Goal: Task Accomplishment & Management: Manage account settings

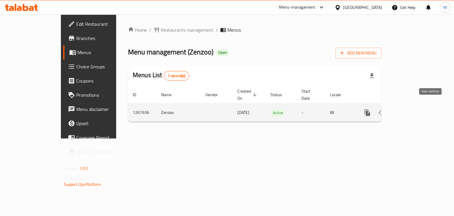
click at [417, 109] on link "enhanced table" at bounding box center [410, 112] width 14 height 14
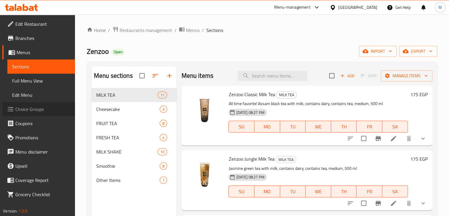
click at [44, 107] on span "Choice Groups" at bounding box center [42, 108] width 55 height 7
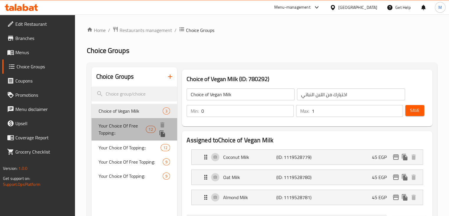
click at [131, 128] on span "Your Choice Of Free Topping::" at bounding box center [123, 129] width 48 height 14
type input "Your Choice Of Free Topping::"
type input "إختيارك من الاضافة المجانية::"
type input "1"
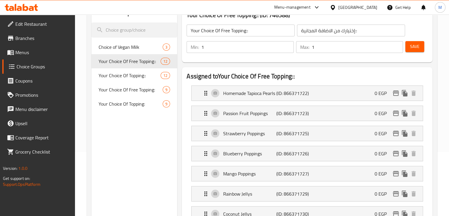
scroll to position [64, 0]
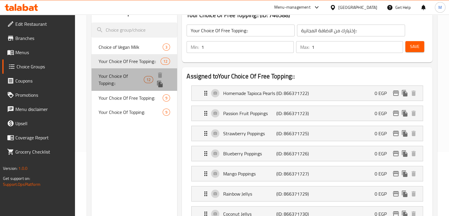
click at [126, 75] on span "Your Choice Of Topping::" at bounding box center [121, 79] width 45 height 14
type input "Your Choice Of Topping::"
type input "إختيارك من الاضافة ::"
type input "0"
type input "12"
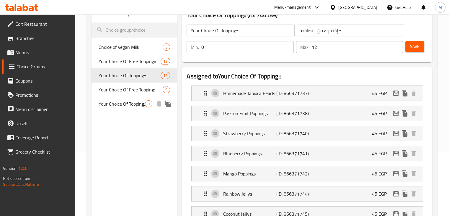
click at [139, 105] on span "Your Choice Of Topping:" at bounding box center [122, 103] width 47 height 7
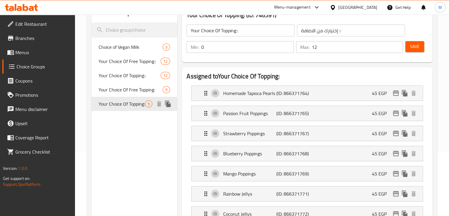
type input "Your Choice Of Topping:"
type input "إختيارك من الاضافة :"
type input "9"
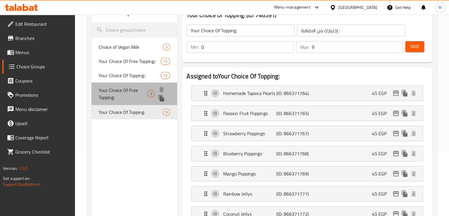
click at [128, 89] on span "Your Choice Of Free Topping:" at bounding box center [123, 94] width 49 height 14
type input "Your Choice Of Free Topping:"
type input "إختيارك من الاضافة المجانية:"
type input "1"
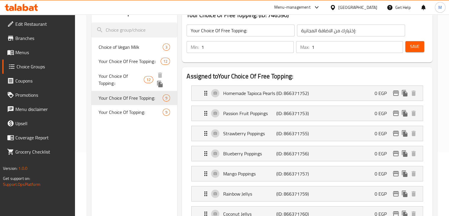
click at [132, 71] on div "Your Choice Of Topping:: 12" at bounding box center [135, 79] width 86 height 22
type input "Your Choice Of Topping::"
type input "إختيارك من الاضافة ::"
type input "0"
type input "12"
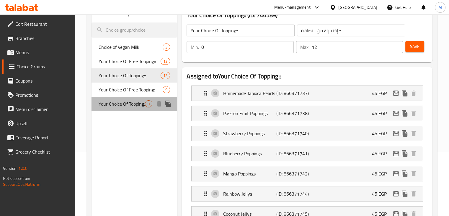
click at [110, 107] on span "Your Choice Of Topping:" at bounding box center [122, 103] width 47 height 7
type input "Your Choice Of Topping:"
type input "إختيارك من الاضافة :"
type input "9"
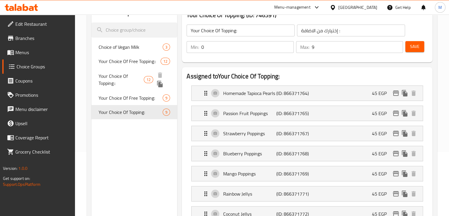
click at [136, 79] on span "Your Choice Of Topping::" at bounding box center [121, 79] width 45 height 14
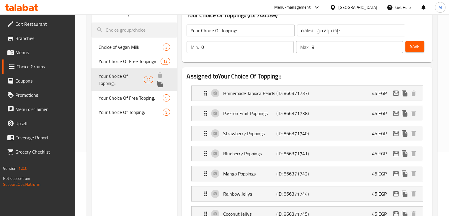
type input "Your Choice Of Topping::"
type input "إختيارك من الاضافة ::"
type input "12"
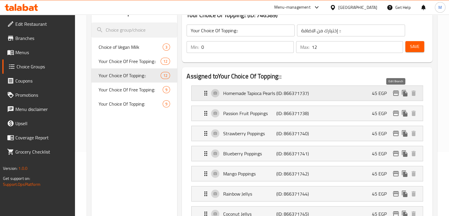
drag, startPoint x: 401, startPoint y: 95, endPoint x: 395, endPoint y: 95, distance: 5.6
click at [395, 95] on div "45 EGP" at bounding box center [395, 93] width 46 height 9
click at [395, 95] on icon "edit" at bounding box center [396, 93] width 7 height 7
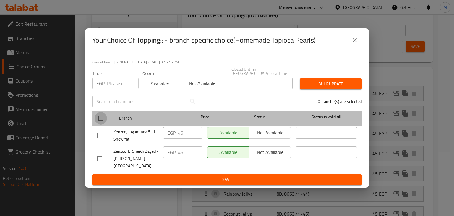
click at [100, 118] on input "checkbox" at bounding box center [101, 118] width 12 height 12
checkbox input "true"
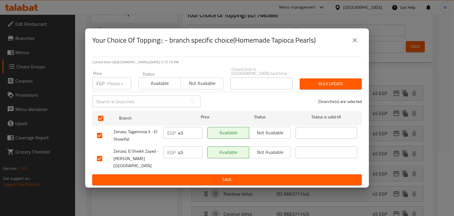
click at [108, 83] on input "number" at bounding box center [119, 83] width 24 height 12
type input "50"
click at [165, 85] on span "Available" at bounding box center [160, 83] width 38 height 9
click at [318, 84] on span "Bulk update" at bounding box center [330, 83] width 53 height 7
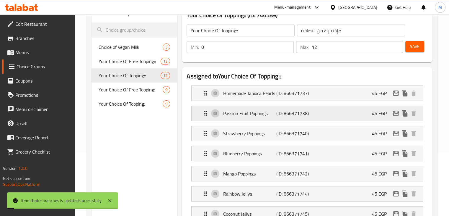
click at [397, 114] on icon "edit" at bounding box center [396, 113] width 7 height 7
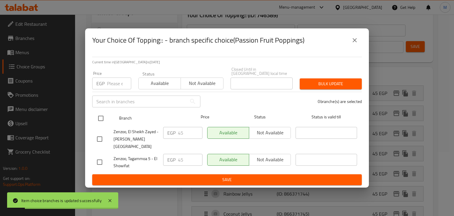
click at [102, 121] on input "checkbox" at bounding box center [101, 118] width 12 height 12
checkbox input "true"
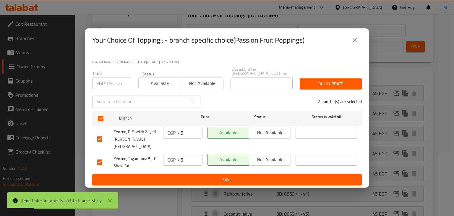
click at [109, 86] on input "number" at bounding box center [119, 83] width 24 height 12
type input "50"
click at [148, 93] on div "​" at bounding box center [146, 101] width 115 height 19
click at [164, 87] on span "Available" at bounding box center [160, 83] width 38 height 9
click at [320, 82] on span "Bulk update" at bounding box center [330, 83] width 53 height 7
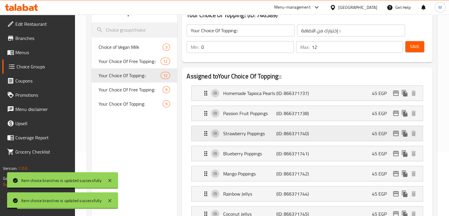
click at [397, 132] on icon "edit" at bounding box center [396, 133] width 6 height 5
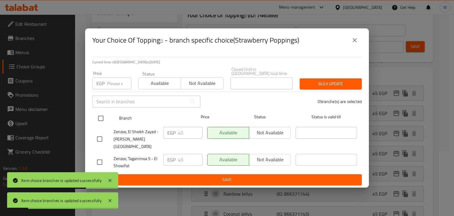
click at [104, 120] on input "checkbox" at bounding box center [101, 118] width 12 height 12
checkbox input "true"
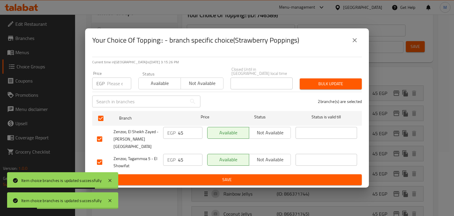
click at [111, 87] on input "number" at bounding box center [119, 83] width 24 height 12
type input "50"
click at [154, 87] on span "Available" at bounding box center [160, 83] width 38 height 9
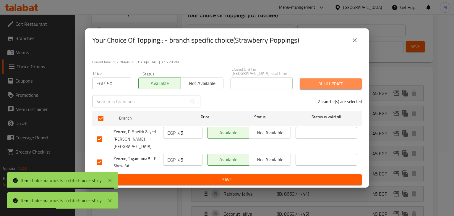
click at [315, 87] on span "Bulk update" at bounding box center [330, 83] width 53 height 7
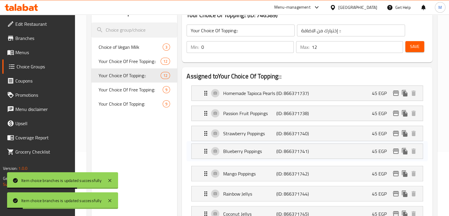
drag, startPoint x: 396, startPoint y: 158, endPoint x: 396, endPoint y: 155, distance: 3.6
click at [396, 155] on nav "Homemade Tapioca Pearls (ID: 866371737) 45 EGP Name (En) Homemade Tapioca Pearl…" at bounding box center [307, 204] width 241 height 246
click at [396, 155] on icon "edit" at bounding box center [396, 152] width 7 height 7
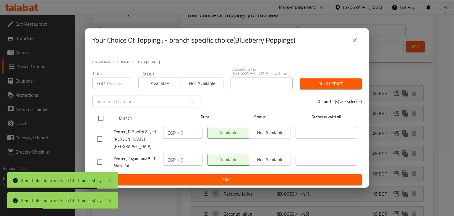
click at [99, 120] on input "checkbox" at bounding box center [101, 118] width 12 height 12
checkbox input "true"
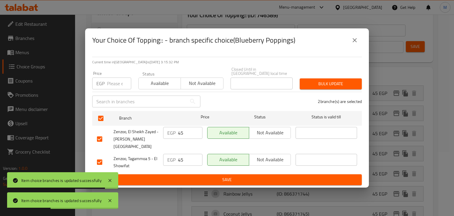
click at [112, 89] on input "number" at bounding box center [119, 83] width 24 height 12
type input "50"
click at [150, 87] on span "Available" at bounding box center [160, 83] width 38 height 9
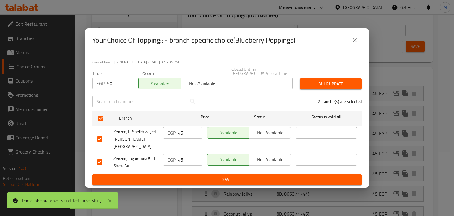
click at [318, 87] on span "Bulk update" at bounding box center [330, 83] width 53 height 7
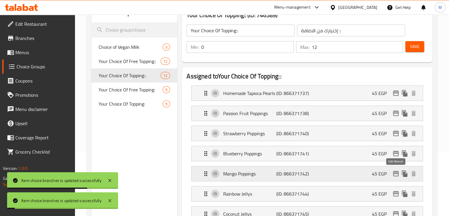
click at [397, 172] on icon "edit" at bounding box center [396, 173] width 7 height 7
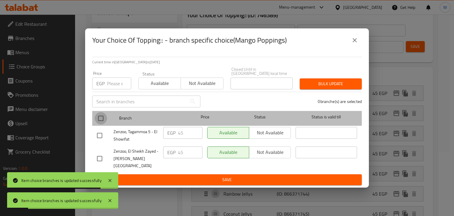
click at [100, 122] on input "checkbox" at bounding box center [101, 118] width 12 height 12
checkbox input "true"
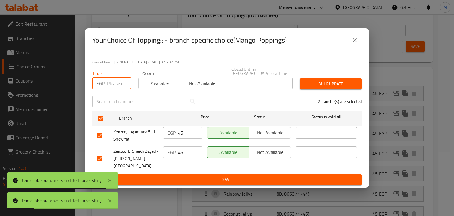
click at [112, 83] on input "number" at bounding box center [119, 83] width 24 height 12
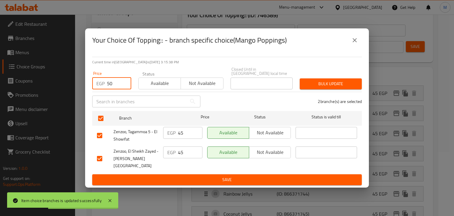
type input "50"
click at [161, 87] on span "Available" at bounding box center [160, 83] width 38 height 9
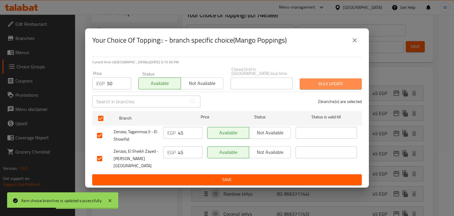
click at [306, 86] on span "Bulk update" at bounding box center [330, 83] width 53 height 7
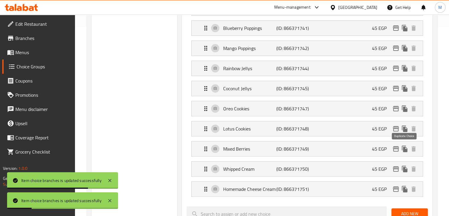
scroll to position [190, 0]
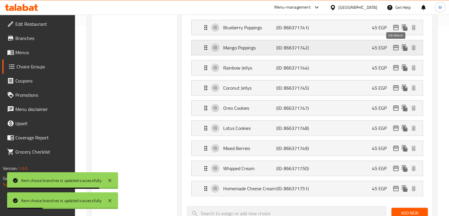
click at [397, 48] on icon "edit" at bounding box center [396, 47] width 7 height 7
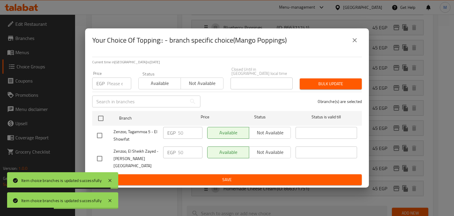
click at [353, 42] on icon "close" at bounding box center [354, 40] width 4 height 4
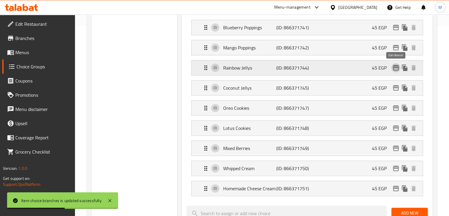
click at [396, 68] on icon "edit" at bounding box center [396, 67] width 7 height 7
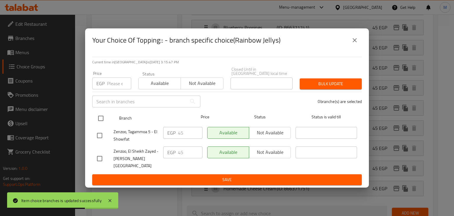
click at [99, 118] on input "checkbox" at bounding box center [101, 118] width 12 height 12
checkbox input "true"
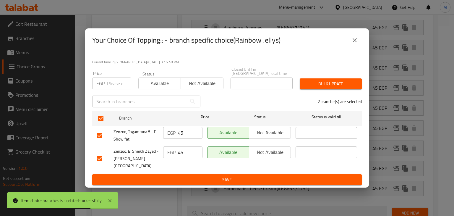
click at [110, 85] on input "number" at bounding box center [119, 83] width 24 height 12
type input "50"
click at [165, 85] on span "Available" at bounding box center [160, 83] width 38 height 9
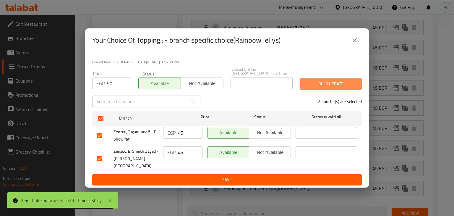
click at [324, 82] on span "Bulk update" at bounding box center [330, 83] width 53 height 7
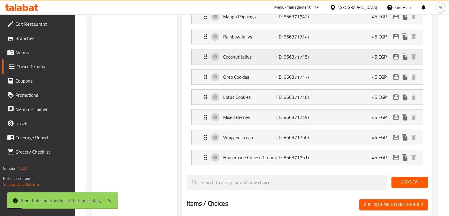
scroll to position [221, 0]
click at [396, 57] on icon "edit" at bounding box center [396, 56] width 7 height 7
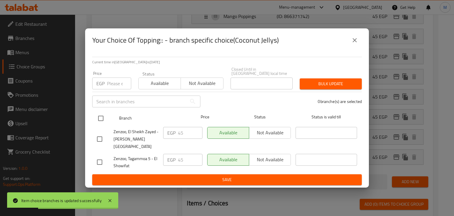
click at [106, 119] on input "checkbox" at bounding box center [101, 118] width 12 height 12
checkbox input "true"
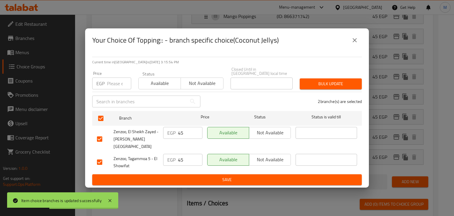
click at [111, 89] on input "number" at bounding box center [119, 83] width 24 height 12
type input "50"
click at [160, 89] on button "Available" at bounding box center [159, 83] width 43 height 12
click at [317, 85] on span "Bulk update" at bounding box center [330, 83] width 53 height 7
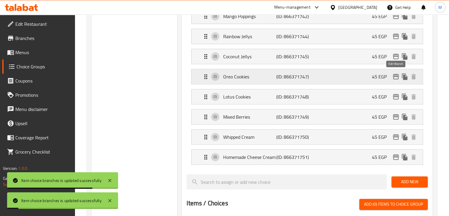
click at [395, 76] on icon "edit" at bounding box center [396, 76] width 7 height 7
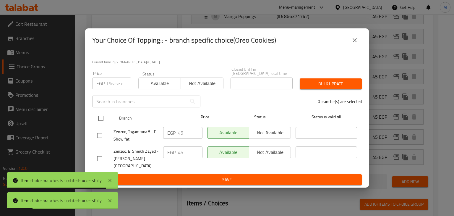
click at [104, 120] on input "checkbox" at bounding box center [101, 118] width 12 height 12
checkbox input "true"
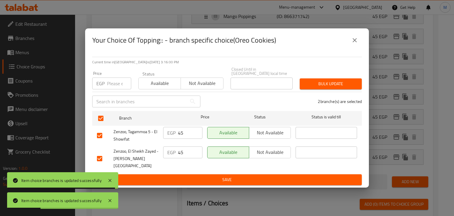
click at [114, 88] on input "number" at bounding box center [119, 83] width 24 height 12
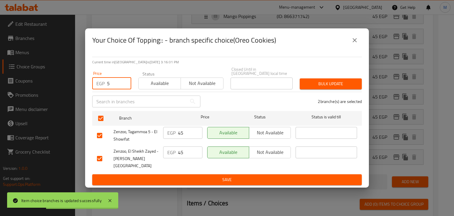
type input "50"
click at [151, 86] on span "Available" at bounding box center [160, 83] width 38 height 9
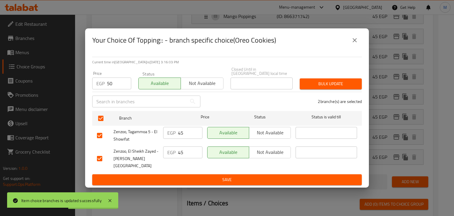
click at [324, 84] on span "Bulk update" at bounding box center [330, 83] width 53 height 7
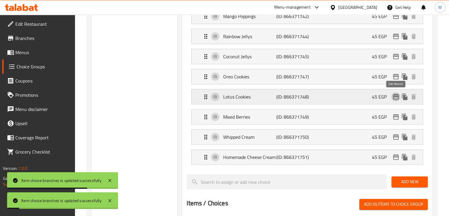
click at [397, 96] on icon "edit" at bounding box center [396, 96] width 7 height 7
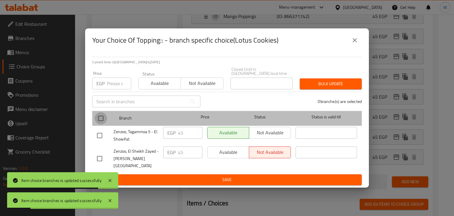
click at [99, 119] on input "checkbox" at bounding box center [101, 118] width 12 height 12
checkbox input "true"
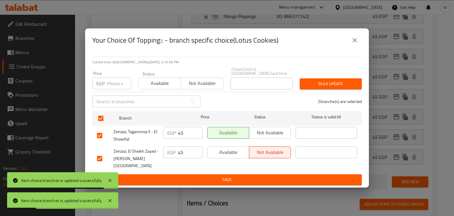
click at [111, 91] on div "Price EGP Price" at bounding box center [112, 80] width 46 height 25
click at [109, 88] on input "number" at bounding box center [119, 83] width 24 height 12
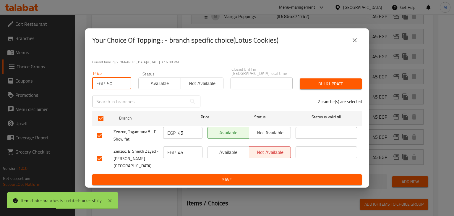
type input "50"
click at [175, 82] on span "Available" at bounding box center [160, 83] width 38 height 9
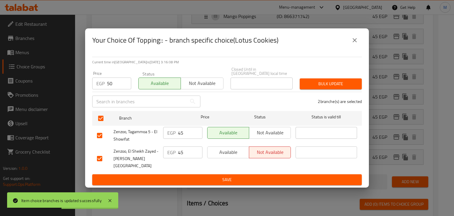
click at [336, 80] on button "Bulk update" at bounding box center [331, 83] width 62 height 11
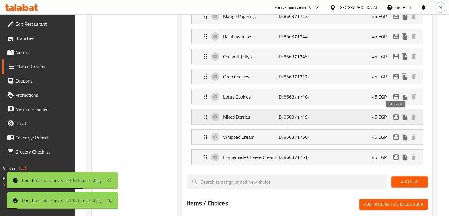
click at [396, 117] on icon "edit" at bounding box center [396, 116] width 7 height 7
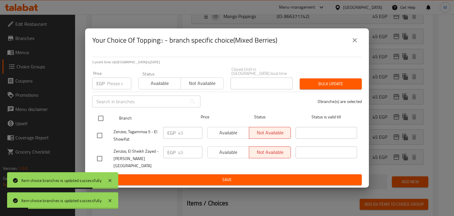
click at [100, 118] on input "checkbox" at bounding box center [101, 118] width 12 height 12
checkbox input "true"
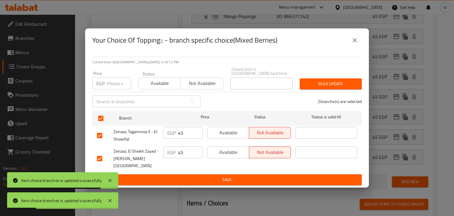
click at [110, 89] on input "number" at bounding box center [119, 83] width 24 height 12
type input "50"
click at [157, 87] on span "Available" at bounding box center [160, 83] width 38 height 9
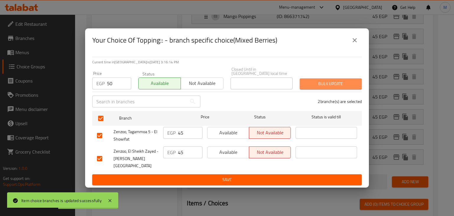
click at [313, 89] on button "Bulk update" at bounding box center [331, 83] width 62 height 11
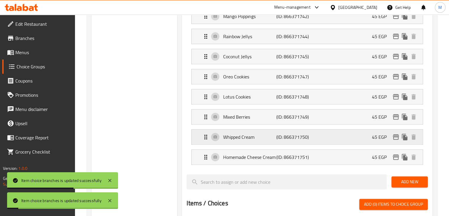
click at [396, 137] on icon "edit" at bounding box center [396, 136] width 7 height 7
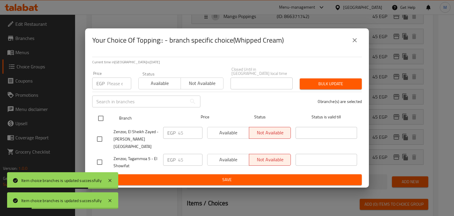
click at [101, 120] on input "checkbox" at bounding box center [101, 118] width 12 height 12
checkbox input "true"
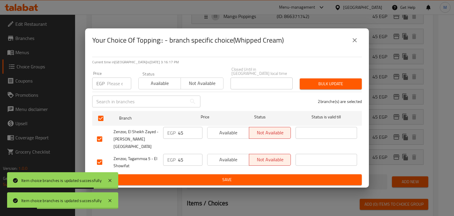
click at [117, 87] on input "number" at bounding box center [119, 83] width 24 height 12
type input "50"
click at [153, 83] on span "Available" at bounding box center [160, 83] width 38 height 9
click at [340, 87] on span "Bulk update" at bounding box center [330, 83] width 53 height 7
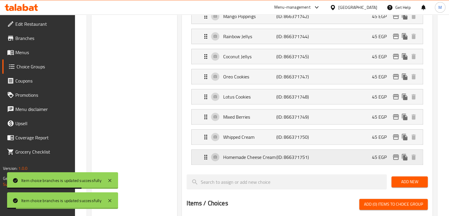
click at [396, 158] on icon "edit" at bounding box center [396, 156] width 7 height 7
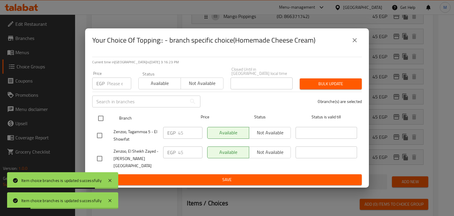
click at [100, 117] on input "checkbox" at bounding box center [101, 118] width 12 height 12
checkbox input "true"
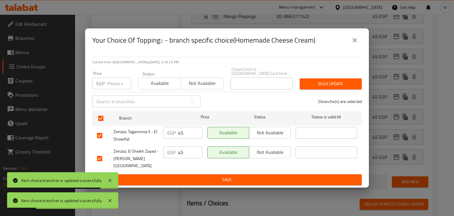
click at [108, 89] on input "number" at bounding box center [119, 83] width 24 height 12
type input "50"
click at [173, 85] on span "Available" at bounding box center [160, 83] width 38 height 9
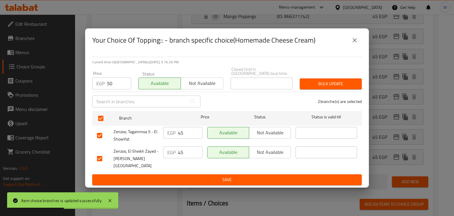
click at [322, 87] on span "Bulk update" at bounding box center [330, 83] width 53 height 7
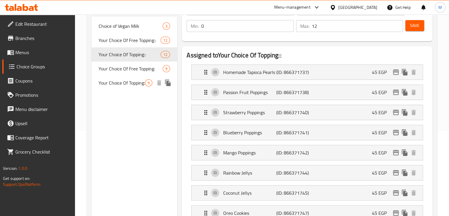
scroll to position [81, 0]
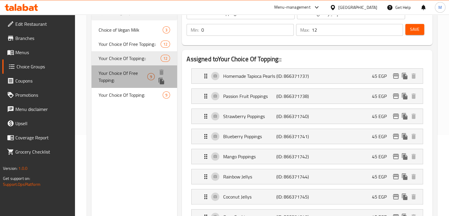
click at [132, 79] on span "Your Choice Of Free Topping:" at bounding box center [123, 76] width 49 height 14
type input "Your Choice Of Free Topping:"
type input "إختيارك من الاضافة المجانية:"
type input "1"
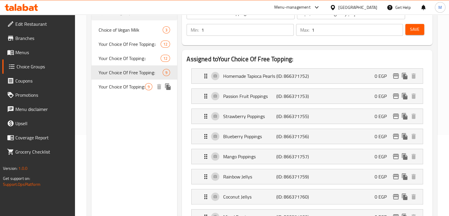
click at [126, 90] on span "Your Choice Of Topping:" at bounding box center [122, 86] width 47 height 7
type input "Your Choice Of Topping:"
type input "إختيارك من الاضافة :"
type input "0"
type input "9"
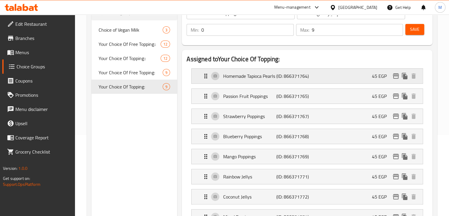
click at [334, 81] on div "Homemade Tapioca Pearls (ID: 866371764) 45 EGP" at bounding box center [309, 76] width 214 height 15
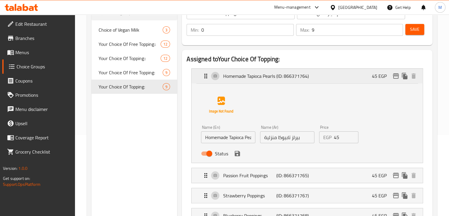
click at [334, 81] on div "Homemade Tapioca Pearls (ID: 866371764) 45 EGP" at bounding box center [309, 76] width 214 height 15
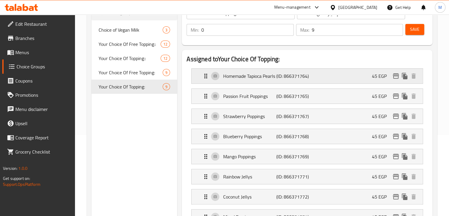
click at [395, 77] on icon "edit" at bounding box center [396, 75] width 7 height 7
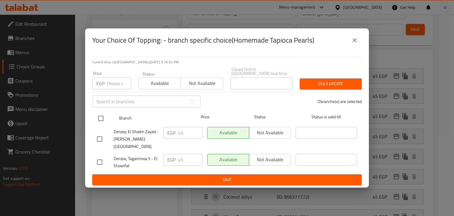
click at [102, 120] on input "checkbox" at bounding box center [101, 118] width 12 height 12
checkbox input "true"
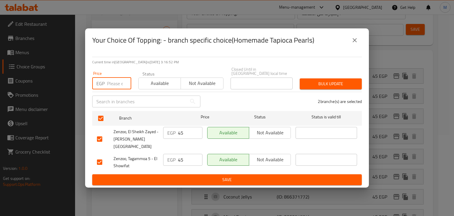
click at [107, 88] on input "number" at bounding box center [119, 83] width 24 height 12
type input "50"
click at [168, 87] on span "Available" at bounding box center [160, 83] width 38 height 9
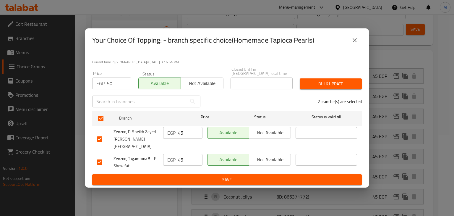
click at [319, 85] on span "Bulk update" at bounding box center [330, 83] width 53 height 7
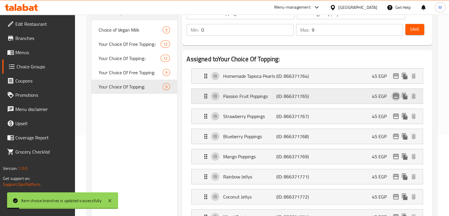
click at [394, 97] on icon "edit" at bounding box center [396, 95] width 6 height 5
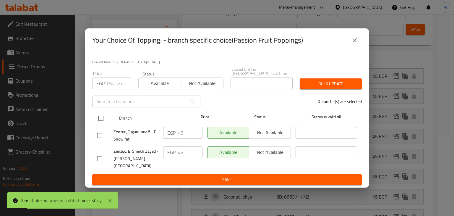
click at [100, 124] on input "checkbox" at bounding box center [101, 118] width 12 height 12
checkbox input "true"
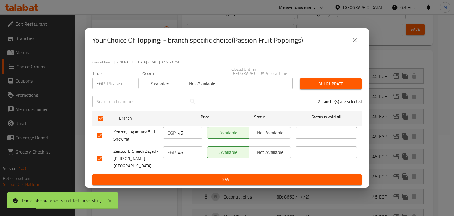
click at [109, 83] on input "number" at bounding box center [119, 83] width 24 height 12
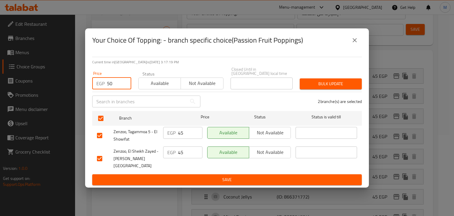
type input "50"
click at [167, 87] on span "Available" at bounding box center [160, 83] width 38 height 9
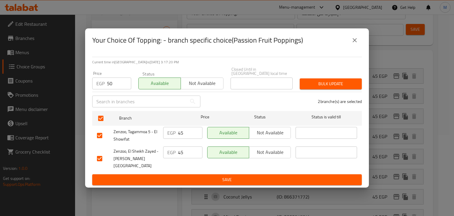
click at [303, 81] on button "Bulk update" at bounding box center [331, 83] width 62 height 11
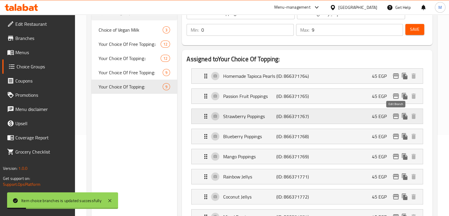
click at [394, 116] on icon "edit" at bounding box center [396, 115] width 6 height 5
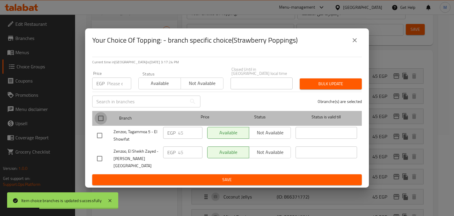
click at [96, 123] on input "checkbox" at bounding box center [101, 118] width 12 height 12
checkbox input "true"
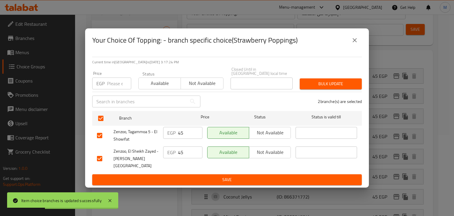
click at [115, 77] on div "Price EGP Price" at bounding box center [111, 80] width 39 height 18
click at [108, 83] on input "number" at bounding box center [119, 83] width 24 height 12
type input "50"
click at [173, 84] on span "Available" at bounding box center [160, 83] width 38 height 9
click at [338, 82] on span "Bulk update" at bounding box center [330, 83] width 53 height 7
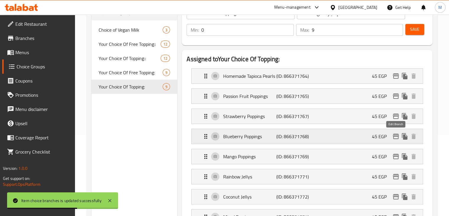
click at [395, 133] on icon "edit" at bounding box center [396, 136] width 7 height 7
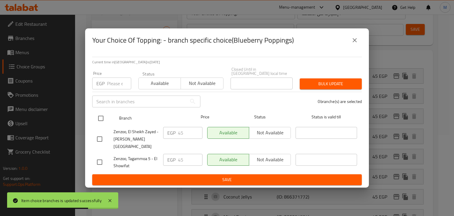
click at [103, 119] on input "checkbox" at bounding box center [101, 118] width 12 height 12
checkbox input "true"
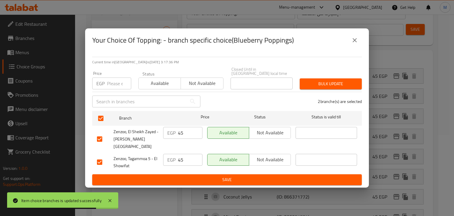
click at [110, 93] on div "Price EGP Price" at bounding box center [112, 80] width 46 height 25
click at [113, 89] on input "number" at bounding box center [119, 83] width 24 height 12
type input "50"
click at [148, 86] on span "Available" at bounding box center [160, 83] width 38 height 9
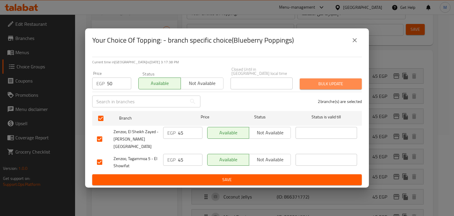
click at [332, 85] on span "Bulk update" at bounding box center [330, 83] width 53 height 7
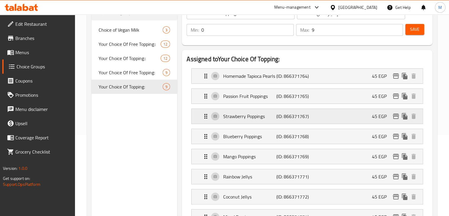
click at [396, 118] on icon "edit" at bounding box center [396, 115] width 6 height 5
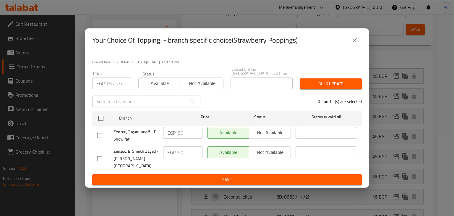
click at [355, 42] on icon "close" at bounding box center [354, 40] width 4 height 4
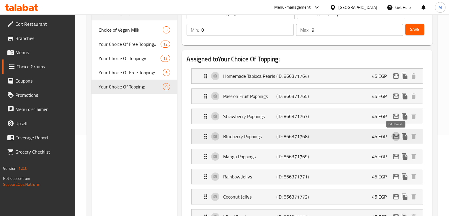
click at [398, 137] on icon "edit" at bounding box center [396, 136] width 7 height 7
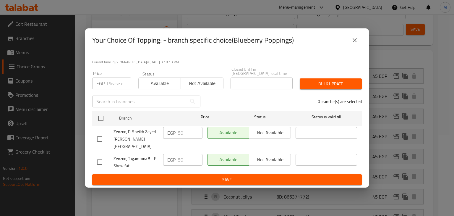
click at [364, 47] on div "Your Choice Of Topping: - branch specific choice(Blueberry Poppings)" at bounding box center [227, 40] width 284 height 24
click at [356, 42] on icon "close" at bounding box center [354, 40] width 4 height 4
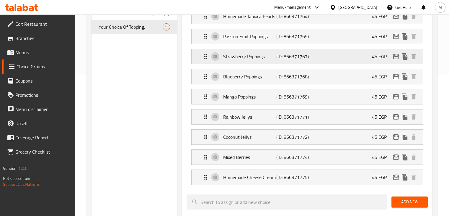
scroll to position [142, 0]
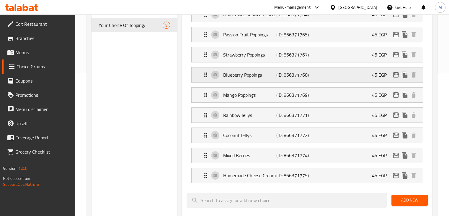
click at [398, 76] on icon "edit" at bounding box center [396, 74] width 6 height 5
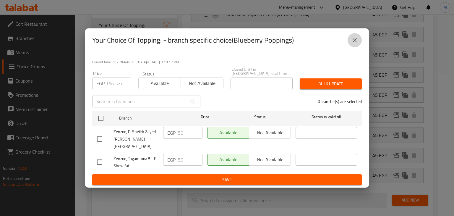
click at [352, 44] on icon "close" at bounding box center [354, 40] width 7 height 7
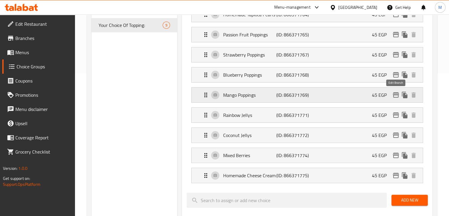
click at [395, 95] on icon "edit" at bounding box center [396, 94] width 7 height 7
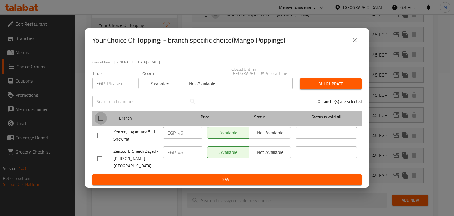
click at [98, 117] on input "checkbox" at bounding box center [101, 118] width 12 height 12
checkbox input "true"
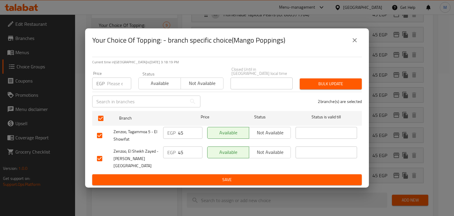
click at [113, 84] on input "number" at bounding box center [119, 83] width 24 height 12
type input "50"
click at [156, 85] on span "Available" at bounding box center [160, 83] width 38 height 9
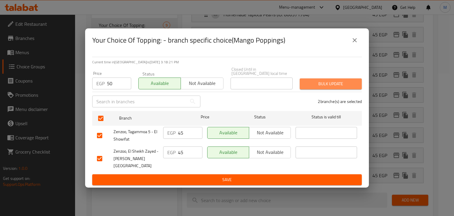
click at [309, 87] on span "Bulk update" at bounding box center [330, 83] width 53 height 7
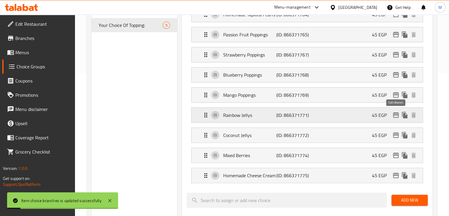
click at [395, 115] on icon "edit" at bounding box center [396, 114] width 7 height 7
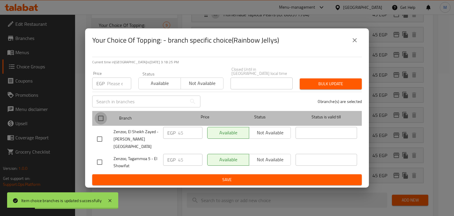
click at [103, 119] on input "checkbox" at bounding box center [101, 118] width 12 height 12
checkbox input "true"
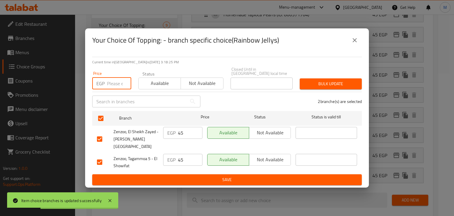
click at [108, 89] on input "number" at bounding box center [119, 83] width 24 height 12
type input "50"
click at [152, 85] on span "Available" at bounding box center [160, 83] width 38 height 9
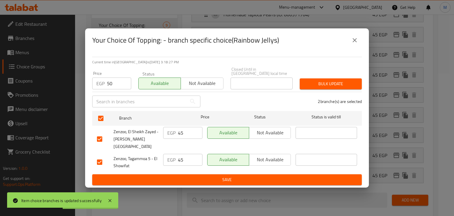
click at [324, 80] on button "Bulk update" at bounding box center [331, 83] width 62 height 11
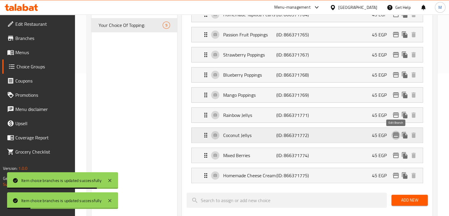
click at [395, 133] on icon "edit" at bounding box center [396, 134] width 6 height 5
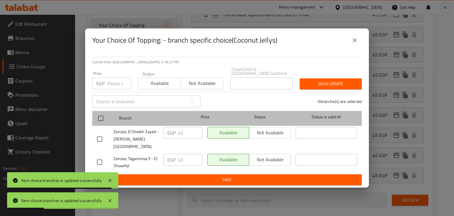
click at [94, 118] on div "Branch Price Status Status is valid till" at bounding box center [226, 118] width 269 height 15
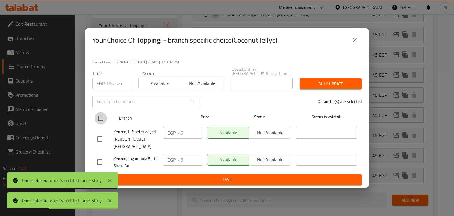
click at [100, 117] on input "checkbox" at bounding box center [101, 118] width 12 height 12
checkbox input "true"
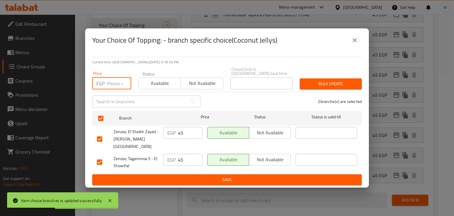
click at [111, 87] on input "number" at bounding box center [119, 83] width 24 height 12
type input "50"
click at [194, 96] on div "​" at bounding box center [146, 101] width 115 height 19
click at [163, 86] on span "Available" at bounding box center [160, 83] width 38 height 9
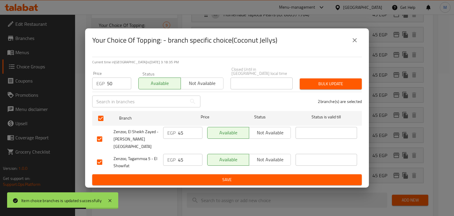
click at [313, 87] on span "Bulk update" at bounding box center [330, 83] width 53 height 7
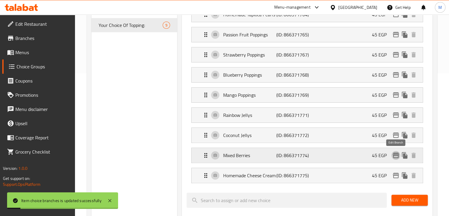
click at [396, 152] on icon "edit" at bounding box center [396, 154] width 6 height 5
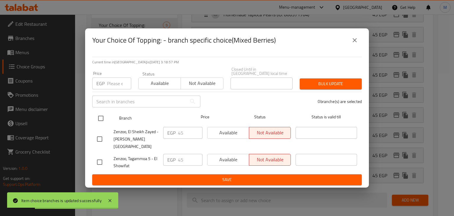
click at [102, 122] on input "checkbox" at bounding box center [101, 118] width 12 height 12
checkbox input "true"
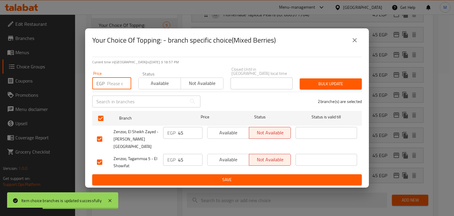
click at [114, 89] on input "number" at bounding box center [119, 83] width 24 height 12
type input "50"
click at [151, 85] on span "Available" at bounding box center [160, 83] width 38 height 9
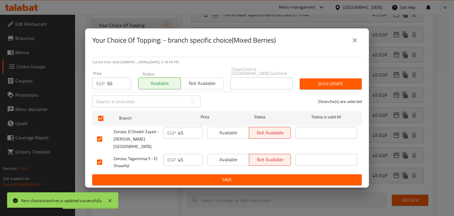
click at [313, 87] on span "Bulk update" at bounding box center [330, 83] width 53 height 7
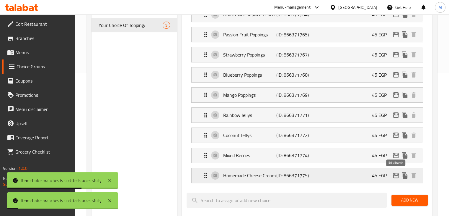
click at [398, 174] on icon "edit" at bounding box center [396, 175] width 7 height 7
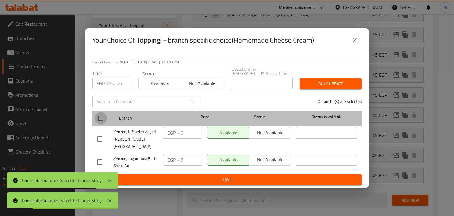
click at [101, 118] on input "checkbox" at bounding box center [101, 118] width 12 height 12
checkbox input "true"
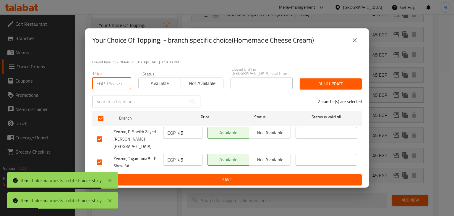
click at [108, 84] on input "number" at bounding box center [119, 83] width 24 height 12
type input "50"
click at [163, 82] on span "Available" at bounding box center [160, 83] width 38 height 9
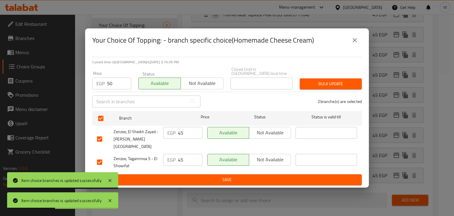
click at [320, 87] on span "Bulk update" at bounding box center [330, 83] width 53 height 7
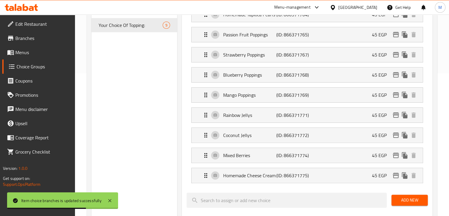
scroll to position [0, 0]
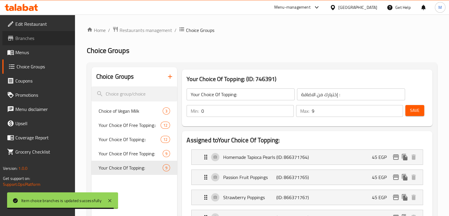
click at [35, 38] on span "Branches" at bounding box center [42, 38] width 55 height 7
